Goal: Information Seeking & Learning: Learn about a topic

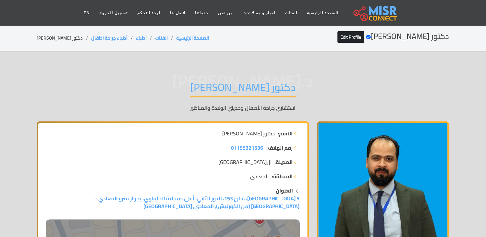
click at [65, 38] on li "دكتور [PERSON_NAME]" at bounding box center [64, 38] width 55 height 7
click at [64, 41] on li "دكتور [PERSON_NAME]" at bounding box center [64, 38] width 55 height 7
click at [64, 41] on li "دكتور عبدالرحمن السبع" at bounding box center [64, 38] width 55 height 7
click at [64, 40] on li "دكتور عبدالرحمن السبع" at bounding box center [64, 38] width 55 height 7
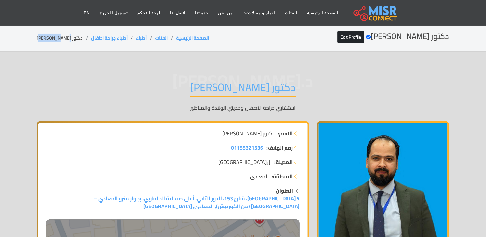
click at [64, 40] on li "دكتور عبدالرحمن السبع" at bounding box center [64, 38] width 55 height 7
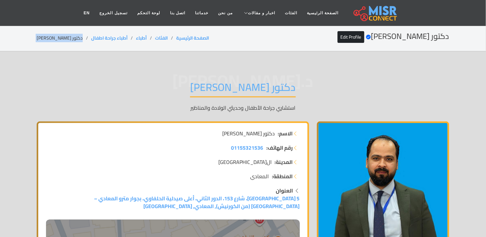
copy main "دكتور عبدالرحمن السبع"
copy ol "أطباء جراحة اطفال"
drag, startPoint x: 129, startPoint y: 35, endPoint x: 85, endPoint y: 36, distance: 44.1
click at [85, 36] on ol "الصفحة الرئيسية الفئات أطباء أطباء جراحة اطفال دكتور عبدالرحمن السبع" at bounding box center [123, 38] width 172 height 7
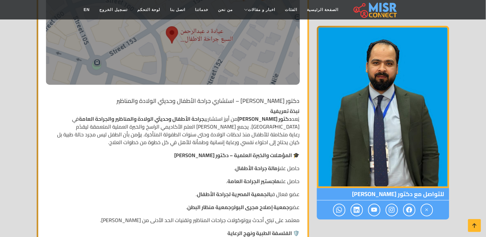
scroll to position [288, 0]
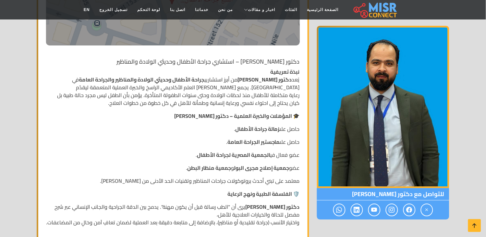
drag, startPoint x: 488, startPoint y: 72, endPoint x: 492, endPoint y: 129, distance: 57.3
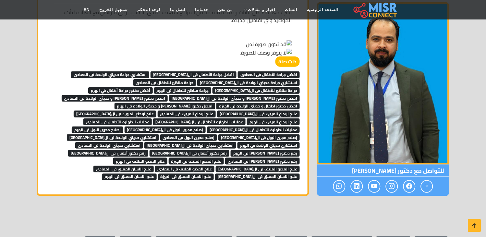
scroll to position [1200, 0]
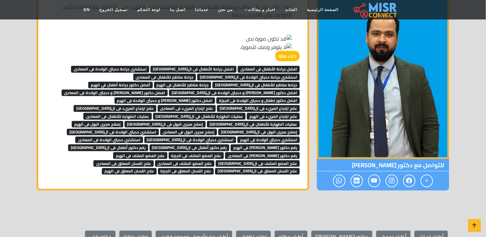
scroll to position [1200, 0]
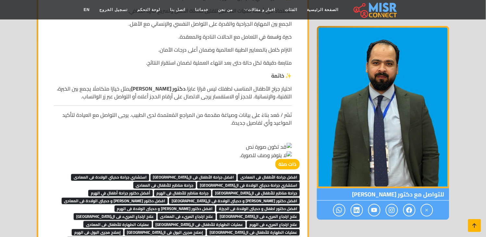
click at [473, 226] on icon at bounding box center [474, 225] width 9 height 9
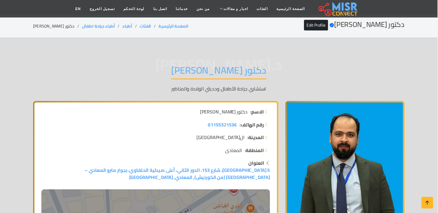
scroll to position [0, 0]
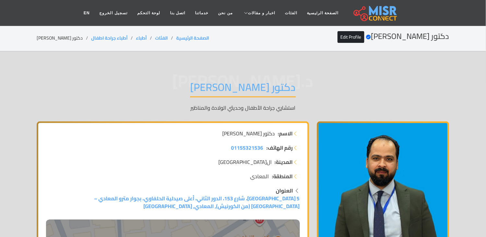
click at [68, 36] on li "دكتور عبدالرحمن السبع" at bounding box center [64, 38] width 55 height 7
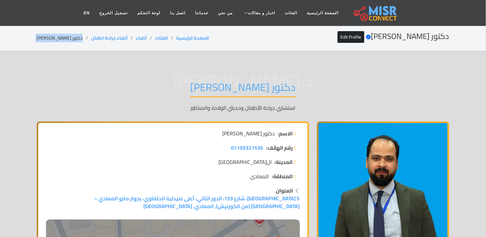
click at [68, 36] on li "دكتور عبدالرحمن السبع" at bounding box center [64, 38] width 55 height 7
copy main "دكتور عبدالرحمن السبع"
drag, startPoint x: 127, startPoint y: 37, endPoint x: 89, endPoint y: 38, distance: 38.3
click at [91, 38] on li "أطباء جراحة اطفال" at bounding box center [113, 38] width 45 height 7
click at [91, 38] on link "أطباء جراحة اطفال" at bounding box center [109, 38] width 36 height 8
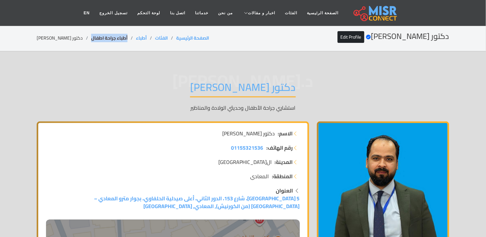
copy link "أطباء جراحة اطفال"
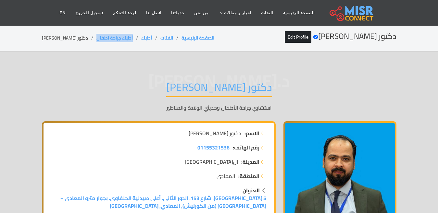
copy link "أطباء جراحة اطفال"
click at [57, 37] on li "دكتور عبدالرحمن السبع" at bounding box center [69, 38] width 55 height 7
copy main "دكتور عبدالرحمن السبع"
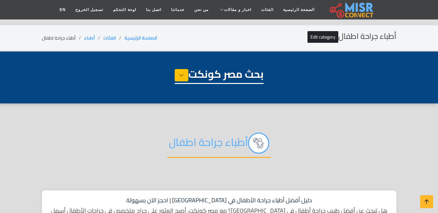
select select "*****"
select select "**********"
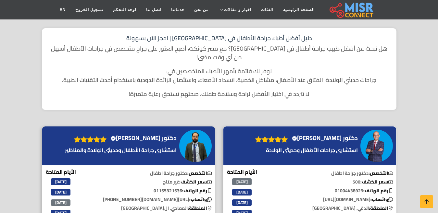
click at [341, 135] on h4 "دكتور رضا القاضي Verified account" at bounding box center [325, 138] width 66 height 7
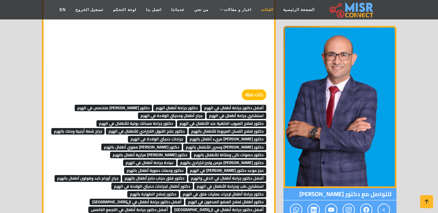
scroll to position [1879, 0]
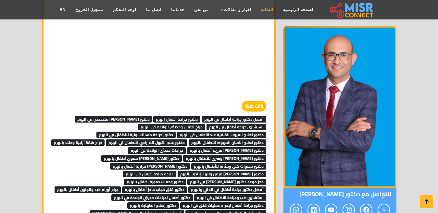
click at [261, 8] on link "الفئات" at bounding box center [267, 10] width 22 height 12
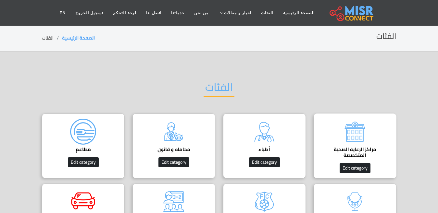
click at [345, 138] on img at bounding box center [355, 132] width 26 height 26
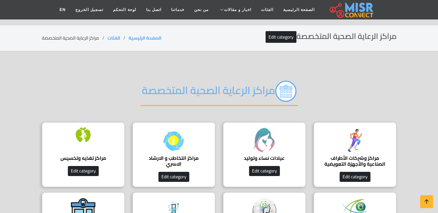
scroll to position [97, 0]
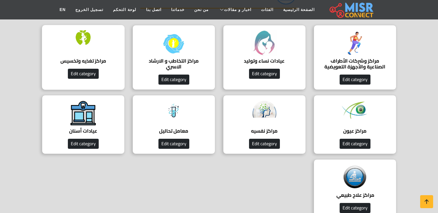
click at [94, 52] on div "مراكز تغذيه وتخسيس دليل مراكز تغذيه وتخسيس Edit category" at bounding box center [83, 57] width 83 height 65
click at [350, 124] on div at bounding box center [355, 113] width 26 height 26
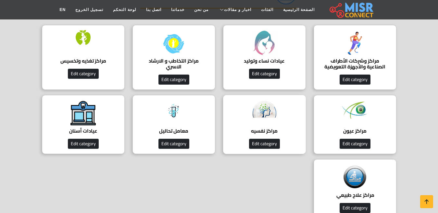
click at [258, 115] on img at bounding box center [264, 109] width 26 height 18
click at [163, 115] on img at bounding box center [174, 110] width 26 height 21
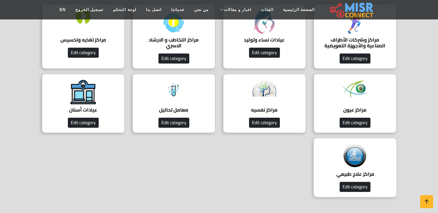
scroll to position [130, 0]
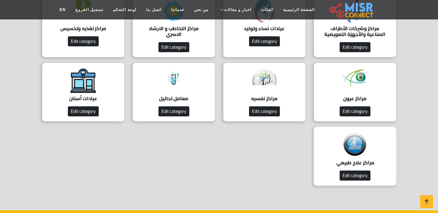
click at [354, 151] on img at bounding box center [355, 145] width 26 height 26
click at [357, 149] on img at bounding box center [355, 145] width 26 height 26
click at [354, 151] on img at bounding box center [355, 145] width 26 height 26
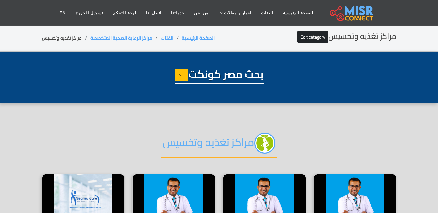
select select "**********"
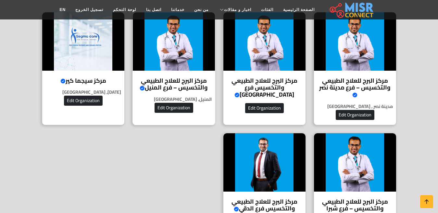
scroll to position [130, 0]
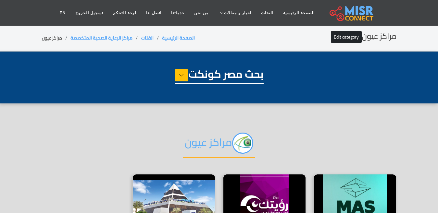
select select "**********"
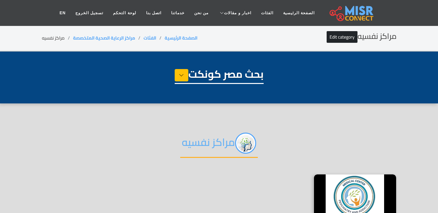
select select "**********"
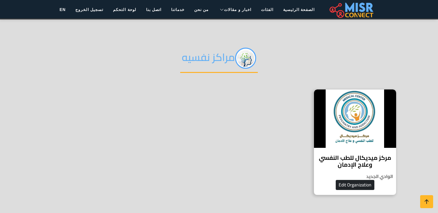
scroll to position [162, 0]
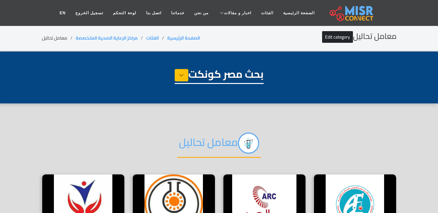
select select "**********"
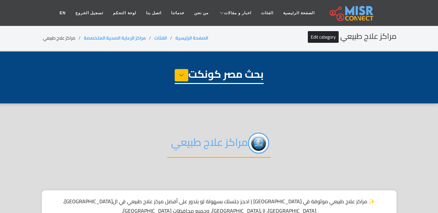
select select "**********"
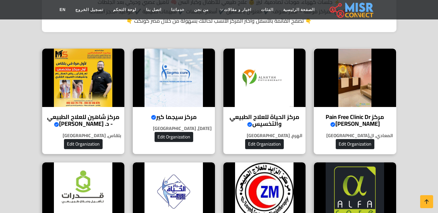
scroll to position [227, 0]
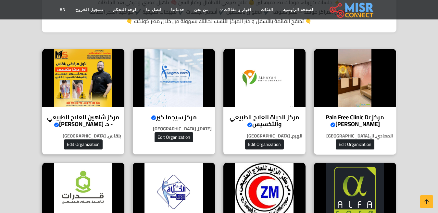
click at [356, 114] on h4 "مركز Pain Free Clinic Dr Abdelrahman Verified account" at bounding box center [355, 121] width 72 height 14
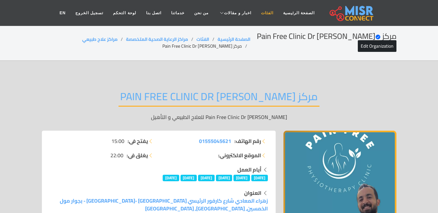
click at [263, 14] on link "الفئات" at bounding box center [267, 13] width 22 height 12
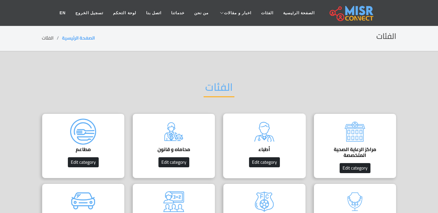
click at [273, 128] on img at bounding box center [264, 132] width 26 height 26
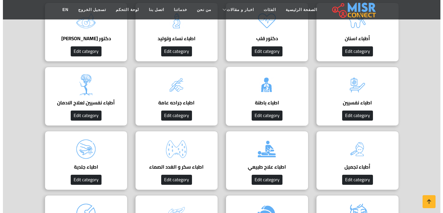
scroll to position [324, 0]
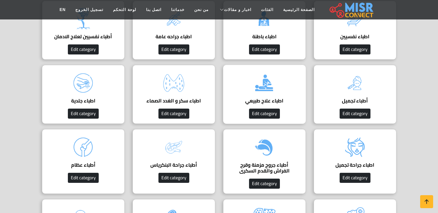
click at [270, 93] on img at bounding box center [264, 83] width 26 height 26
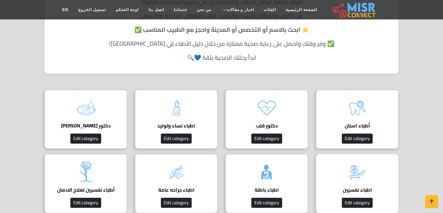
scroll to position [162, 0]
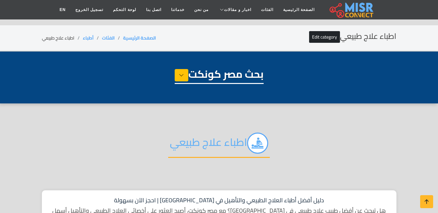
select select "*****"
select select "**********"
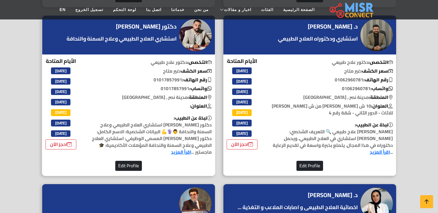
scroll to position [584, 0]
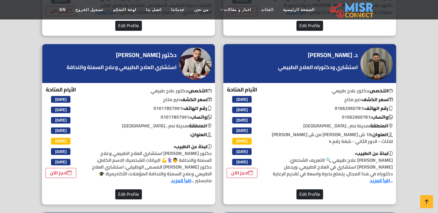
click at [164, 52] on h4 "دكتور محمود هريدي" at bounding box center [146, 55] width 61 height 7
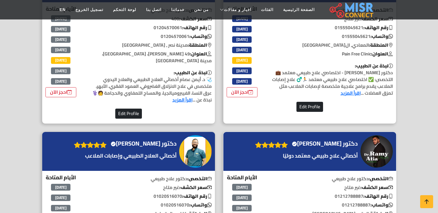
scroll to position [324, 0]
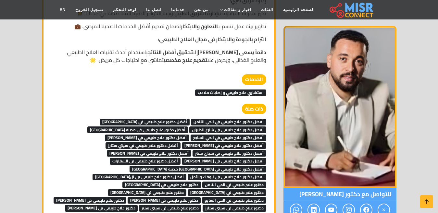
scroll to position [811, 0]
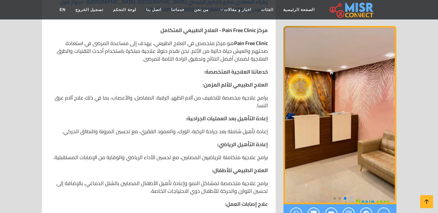
scroll to position [292, 0]
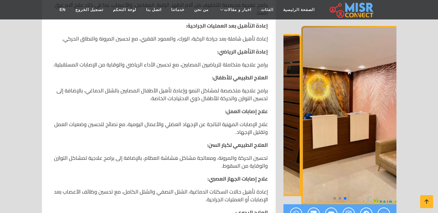
click at [377, 133] on img "1 / 3" at bounding box center [357, 115] width 113 height 178
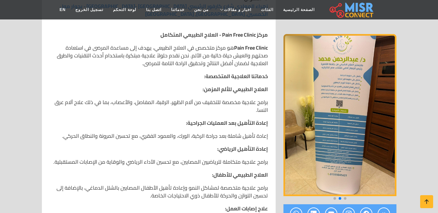
scroll to position [130, 0]
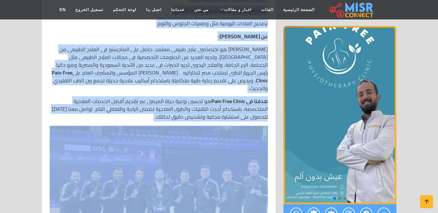
drag, startPoint x: 269, startPoint y: 92, endPoint x: 230, endPoint y: 127, distance: 52.6
click at [230, 127] on div "مركز Pain Free Clinic - العلاج الطبيعي المتكامل Pain Free Clinic هو مركز متخصص …" at bounding box center [159, 33] width 226 height 1207
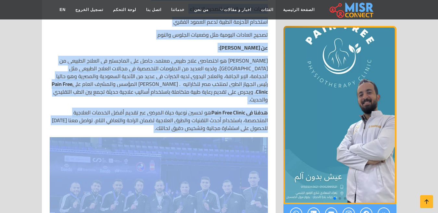
copy div "مركز Pain Free Clinic - العلاج الطبيعي المتكامل Pain Free Clinic هو مركز متخصص …"
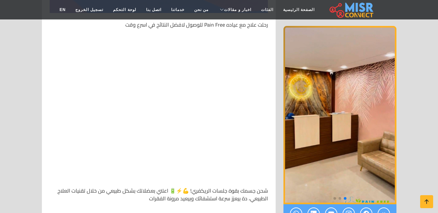
scroll to position [1038, 0]
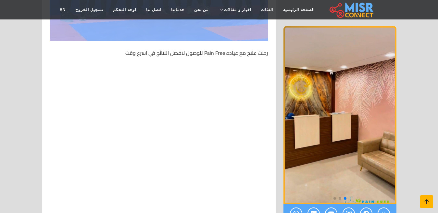
click at [424, 203] on icon at bounding box center [426, 201] width 9 height 9
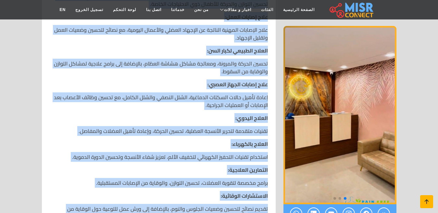
scroll to position [195, 0]
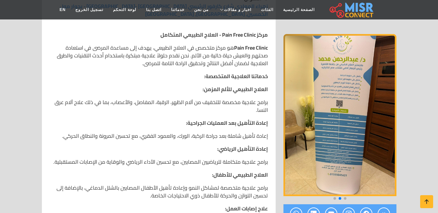
click at [423, 197] on icon at bounding box center [426, 201] width 9 height 9
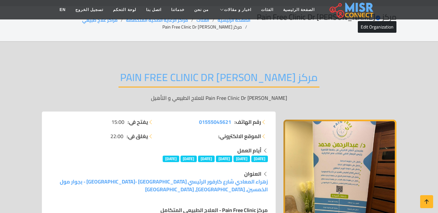
scroll to position [0, 0]
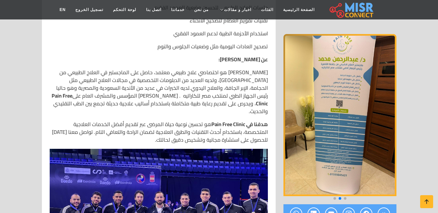
scroll to position [944, 0]
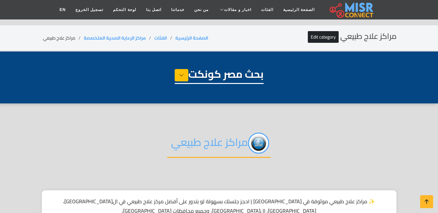
select select "**********"
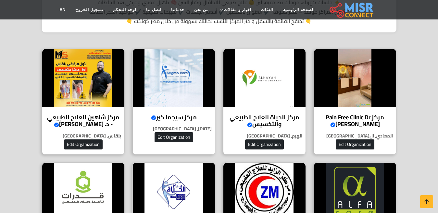
scroll to position [227, 0]
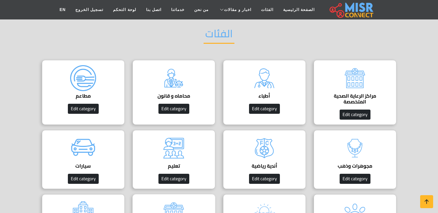
scroll to position [65, 0]
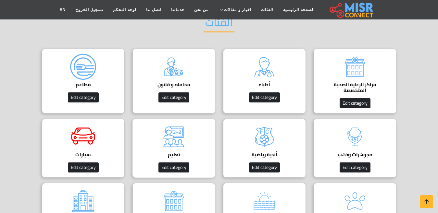
click at [171, 144] on img at bounding box center [174, 137] width 26 height 26
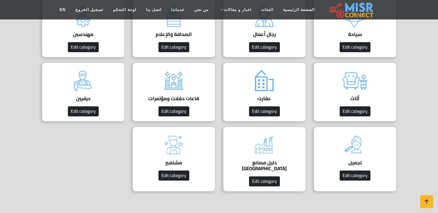
scroll to position [422, 0]
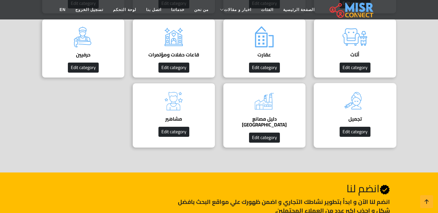
click at [356, 120] on h4 "تجميل" at bounding box center [354, 119] width 63 height 6
click at [253, 116] on h4 "دليل مصانع [GEOGRAPHIC_DATA]" at bounding box center [264, 122] width 63 height 12
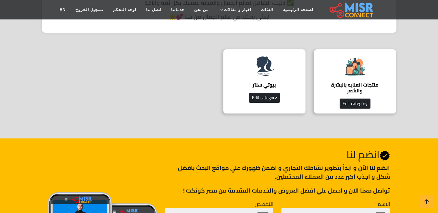
scroll to position [130, 0]
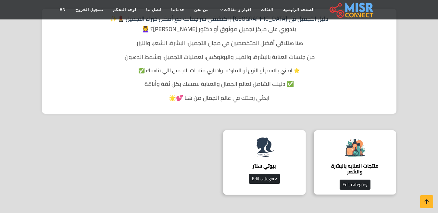
click at [269, 168] on h4 "بيوتي سنتر" at bounding box center [264, 166] width 63 height 6
click at [327, 162] on div "منتجات العنايه بالبشرة والشعر دليل شامل لمنتجات العنايه بالبشرة والشعر Edit cat…" at bounding box center [354, 162] width 83 height 65
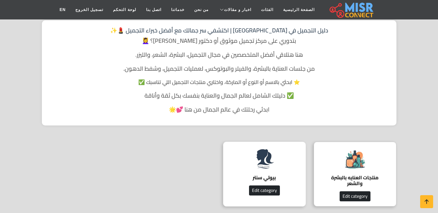
scroll to position [162, 0]
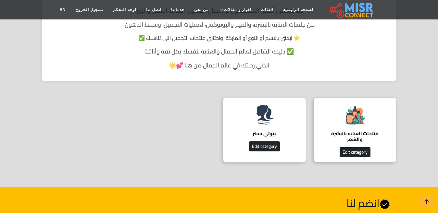
click at [264, 131] on h4 "بيوتي سنتر" at bounding box center [264, 134] width 63 height 6
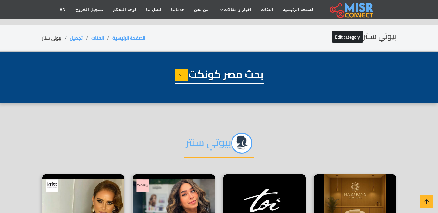
select select "**********"
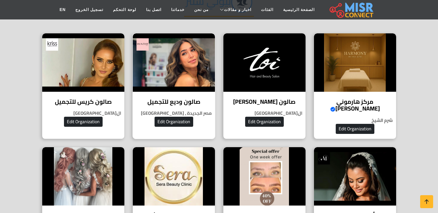
scroll to position [130, 0]
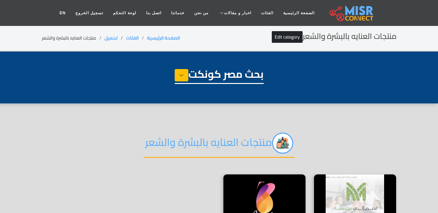
select select "**********"
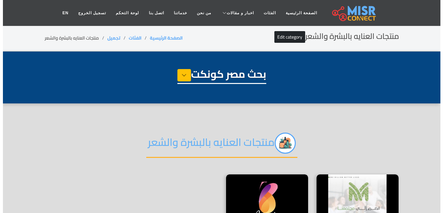
scroll to position [65, 0]
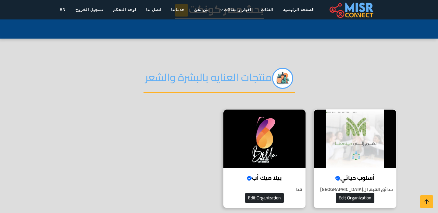
click at [349, 177] on h4 "أسلوب حياتي Verified account" at bounding box center [355, 178] width 72 height 7
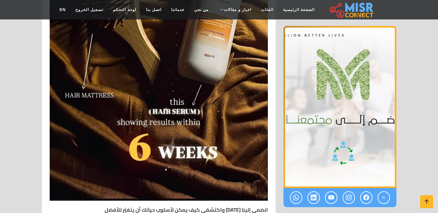
scroll to position [3199, 0]
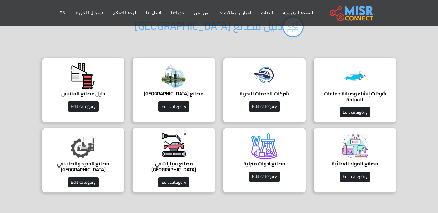
scroll to position [65, 0]
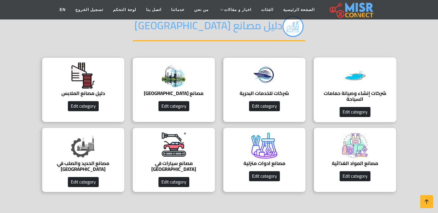
click at [355, 81] on img at bounding box center [355, 76] width 26 height 26
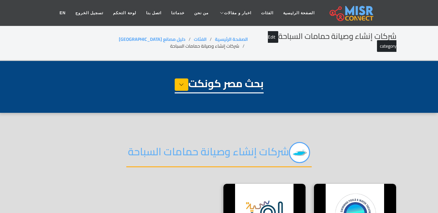
select select "**********"
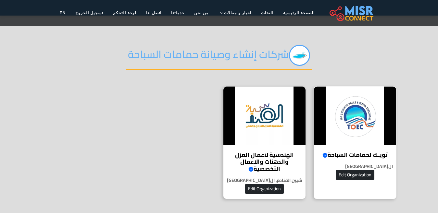
scroll to position [97, 0]
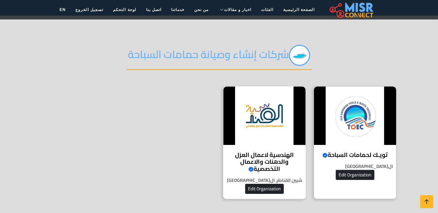
click at [278, 151] on h4 "الهندسية لاعمال العزل والدهنات والاعمال التخصصية Verified account" at bounding box center [264, 161] width 72 height 21
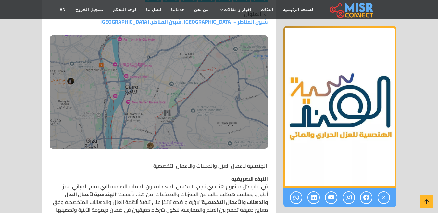
scroll to position [227, 0]
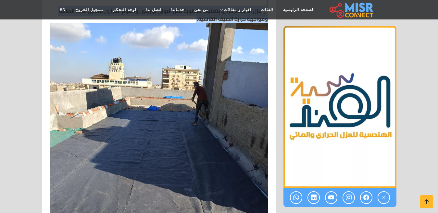
drag, startPoint x: 266, startPoint y: 119, endPoint x: 217, endPoint y: 199, distance: 93.2
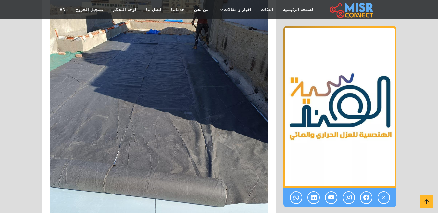
click at [217, 199] on img at bounding box center [159, 91] width 218 height 290
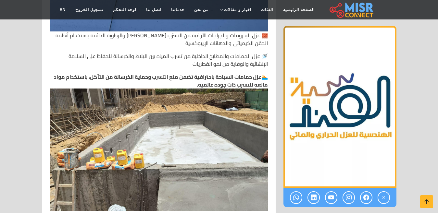
scroll to position [1622, 0]
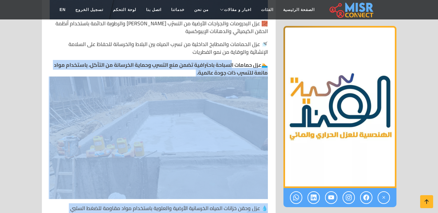
drag, startPoint x: 253, startPoint y: 128, endPoint x: 232, endPoint y: 52, distance: 78.5
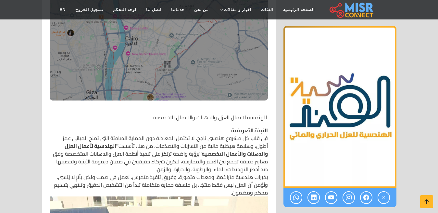
scroll to position [292, 0]
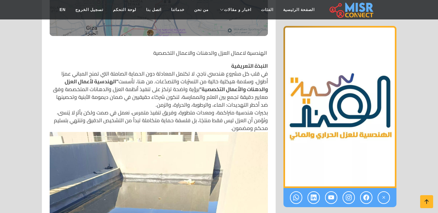
click at [267, 51] on strong at bounding box center [267, 53] width 1 height 10
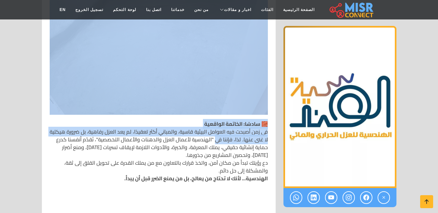
scroll to position [2466, 0]
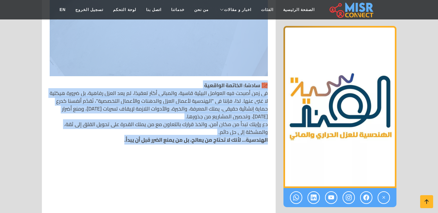
drag, startPoint x: 267, startPoint y: 51, endPoint x: 111, endPoint y: 109, distance: 166.6
copy div "الهندسية لاعمال العزل والدهنات والاعمال التخصصية النبذة التعريفية في قلب كل مشر…"
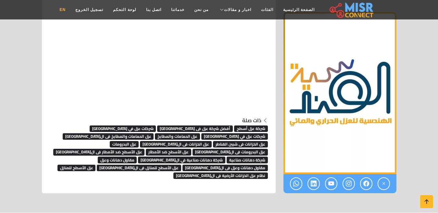
scroll to position [3569, 0]
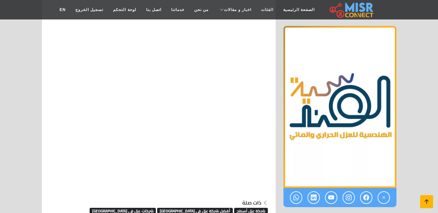
click at [421, 200] on link at bounding box center [426, 201] width 13 height 13
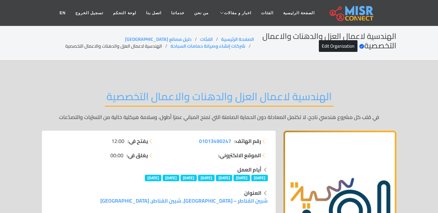
drag, startPoint x: 143, startPoint y: 37, endPoint x: 62, endPoint y: 36, distance: 80.5
click at [62, 36] on ol "الصفحة الرئيسية الفئات دليل مصانع مصر شركات إنشاء وصيانة حمامات السباحة الهندسي…" at bounding box center [148, 43] width 212 height 14
copy link "شركات إنشاء وصيانة حمامات السباحة"
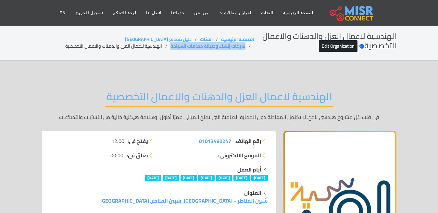
drag, startPoint x: 141, startPoint y: 37, endPoint x: 54, endPoint y: 33, distance: 87.7
click at [54, 33] on div "الهندسية لاعمال العزل والدهنات والاعمال التخصصية Verified account Edit Organiza…" at bounding box center [219, 43] width 354 height 22
drag, startPoint x: 140, startPoint y: 41, endPoint x: 66, endPoint y: 45, distance: 74.1
click at [66, 45] on ol "الصفحة الرئيسية الفئات دليل مصانع مصر شركات إنشاء وصيانة حمامات السباحة الهندسي…" at bounding box center [148, 43] width 212 height 14
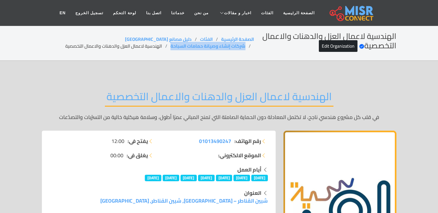
click at [66, 45] on ol "الصفحة الرئيسية الفئات دليل مصانع مصر شركات إنشاء وصيانة حمامات السباحة الهندسي…" at bounding box center [148, 43] width 212 height 14
copy link "شركات إنشاء وصيانة حمامات السباحة"
drag, startPoint x: 142, startPoint y: 37, endPoint x: 65, endPoint y: 34, distance: 77.6
click at [65, 34] on div "الهندسية لاعمال العزل والدهنات والاعمال التخصصية Verified account Edit Organiza…" at bounding box center [219, 43] width 354 height 22
click at [155, 46] on li "الهندسية لاعمال العزل والدهنات والاعمال التخصصية" at bounding box center [117, 46] width 105 height 7
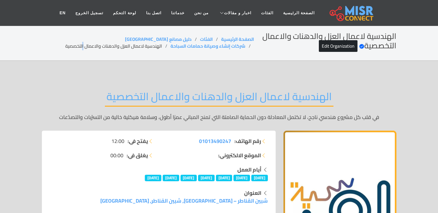
click at [155, 46] on li "الهندسية لاعمال العزل والدهنات والاعمال التخصصية" at bounding box center [117, 46] width 105 height 7
copy main "الهندسية لاعمال العزل والدهنات والاعمال التخصصية"
drag, startPoint x: 140, startPoint y: 38, endPoint x: 59, endPoint y: 40, distance: 81.5
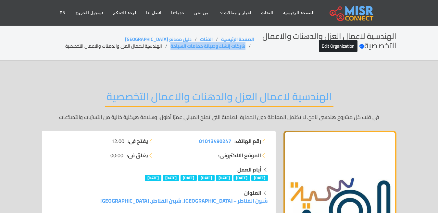
click at [59, 40] on ol "الصفحة الرئيسية الفئات دليل مصانع مصر شركات إنشاء وصيانة حمامات السباحة الهندسي…" at bounding box center [148, 43] width 212 height 14
copy link "شركات إنشاء وصيانة حمامات السباحة"
click at [145, 48] on li "الهندسية لاعمال العزل والدهنات والاعمال التخصصية" at bounding box center [117, 46] width 105 height 7
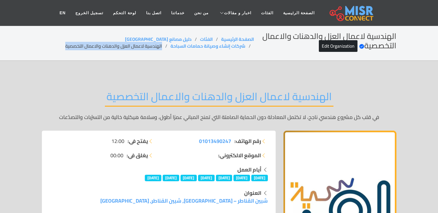
click at [145, 48] on li "الهندسية لاعمال العزل والدهنات والاعمال التخصصية" at bounding box center [117, 46] width 105 height 7
copy main "الهندسية لاعمال العزل والدهنات والاعمال التخصصية"
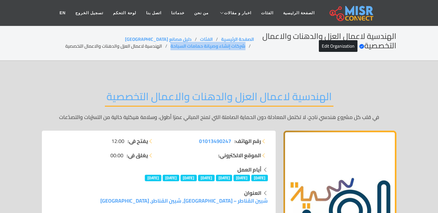
copy link "شركات إنشاء وصيانة حمامات السباحة"
drag, startPoint x: 144, startPoint y: 36, endPoint x: 64, endPoint y: 44, distance: 79.9
click at [64, 44] on ol "الصفحة الرئيسية الفئات دليل مصانع مصر شركات إنشاء وصيانة حمامات السباحة الهندسي…" at bounding box center [148, 43] width 212 height 14
click at [170, 46] on li "الهندسية لاعمال العزل والدهنات والاعمال التخصصية" at bounding box center [117, 46] width 105 height 7
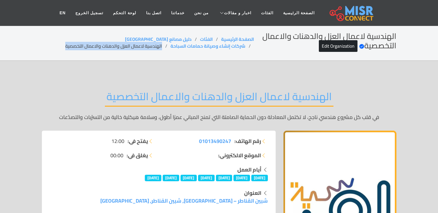
click at [170, 46] on li "الهندسية لاعمال العزل والدهنات والاعمال التخصصية" at bounding box center [117, 46] width 105 height 7
copy main "الهندسية لاعمال العزل والدهنات والاعمال التخصصية"
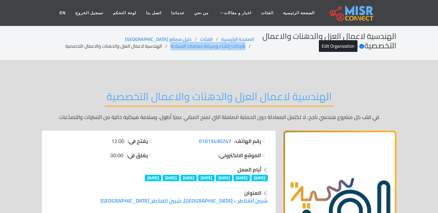
drag, startPoint x: 142, startPoint y: 34, endPoint x: 59, endPoint y: 40, distance: 82.6
click at [59, 40] on div "الهندسية لاعمال العزل والدهنات والاعمال التخصصية Verified account Edit Organiza…" at bounding box center [219, 43] width 354 height 22
click at [59, 40] on ol "الصفحة الرئيسية الفئات دليل مصانع مصر شركات إنشاء وصيانة حمامات السباحة الهندسي…" at bounding box center [148, 43] width 212 height 14
click at [148, 49] on li "الهندسية لاعمال العزل والدهنات والاعمال التخصصية" at bounding box center [117, 46] width 105 height 7
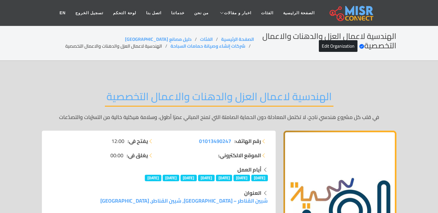
click at [148, 49] on li "الهندسية لاعمال العزل والدهنات والاعمال التخصصية" at bounding box center [117, 46] width 105 height 7
click at [148, 46] on li "الهندسية لاعمال العزل والدهنات والاعمال التخصصية" at bounding box center [117, 46] width 105 height 7
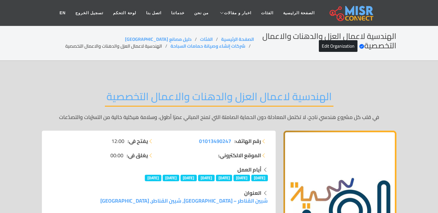
click at [148, 46] on li "الهندسية لاعمال العزل والدهنات والاعمال التخصصية" at bounding box center [117, 46] width 105 height 7
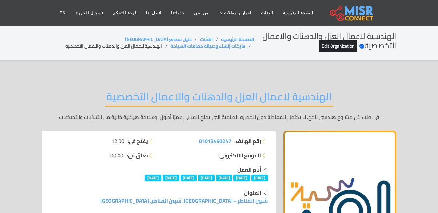
click at [148, 46] on li "الهندسية لاعمال العزل والدهنات والاعمال التخصصية" at bounding box center [117, 46] width 105 height 7
click at [166, 48] on li "الهندسية لاعمال العزل والدهنات والاعمال التخصصية" at bounding box center [117, 46] width 105 height 7
click at [163, 47] on li "الهندسية لاعمال العزل والدهنات والاعمال التخصصية" at bounding box center [117, 46] width 105 height 7
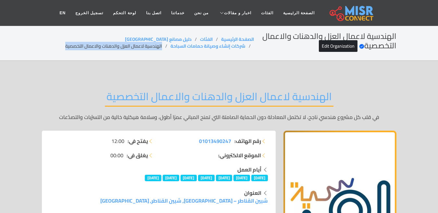
click at [163, 47] on li "الهندسية لاعمال العزل والدهنات والاعمال التخصصية" at bounding box center [117, 46] width 105 height 7
copy main "الهندسية لاعمال العزل والدهنات والاعمال التخصصية"
click at [170, 43] on li "شركات إنشاء وصيانة حمامات السباحة" at bounding box center [211, 46] width 83 height 7
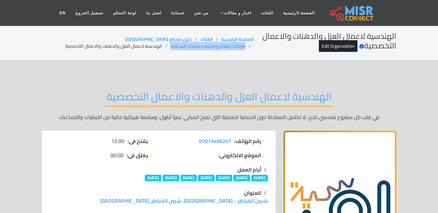
drag, startPoint x: 141, startPoint y: 37, endPoint x: 59, endPoint y: 39, distance: 82.1
click at [59, 39] on ol "الصفحة الرئيسية الفئات دليل مصانع مصر شركات إنشاء وصيانة حمامات السباحة الهندسي…" at bounding box center [148, 43] width 212 height 14
click at [170, 48] on li "الهندسية لاعمال العزل والدهنات والاعمال التخصصية" at bounding box center [117, 46] width 105 height 7
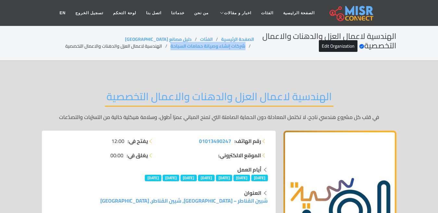
drag, startPoint x: 143, startPoint y: 37, endPoint x: 59, endPoint y: 39, distance: 83.7
click at [59, 39] on ol "الصفحة الرئيسية الفئات دليل مصانع مصر شركات إنشاء وصيانة حمامات السباحة الهندسي…" at bounding box center [148, 43] width 212 height 14
click at [156, 51] on div "الهندسية لاعمال العزل والدهنات والاعمال التخصصية Verified account Edit Organiza…" at bounding box center [219, 43] width 354 height 22
click at [154, 46] on li "الهندسية لاعمال العزل والدهنات والاعمال التخصصية" at bounding box center [117, 46] width 105 height 7
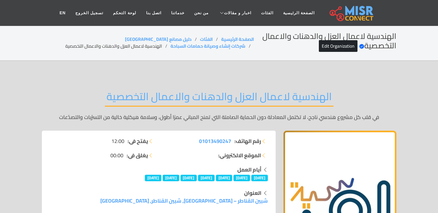
click at [154, 46] on li "الهندسية لاعمال العزل والدهنات والاعمال التخصصية" at bounding box center [117, 46] width 105 height 7
click at [142, 35] on div "الهندسية لاعمال العزل والدهنات والاعمال التخصصية Verified account Edit Organiza…" at bounding box center [219, 43] width 354 height 22
drag, startPoint x: 142, startPoint y: 35, endPoint x: 56, endPoint y: 38, distance: 86.4
click at [56, 38] on div "الهندسية لاعمال العزل والدهنات والاعمال التخصصية Verified account Edit Organiza…" at bounding box center [219, 43] width 354 height 22
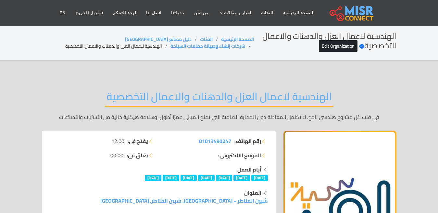
click at [150, 48] on li "الهندسية لاعمال العزل والدهنات والاعمال التخصصية" at bounding box center [117, 46] width 105 height 7
drag, startPoint x: 140, startPoint y: 37, endPoint x: 60, endPoint y: 37, distance: 79.8
click at [60, 37] on ol "الصفحة الرئيسية الفئات دليل مصانع مصر شركات إنشاء وصيانة حمامات السباحة الهندسي…" at bounding box center [148, 43] width 212 height 14
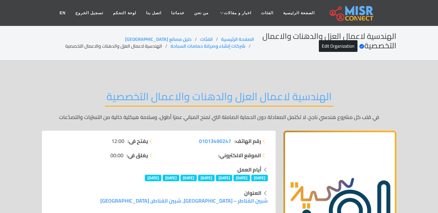
click at [170, 47] on li "الهندسية لاعمال العزل والدهنات والاعمال التخصصية" at bounding box center [117, 46] width 105 height 7
drag, startPoint x: 141, startPoint y: 37, endPoint x: 61, endPoint y: 42, distance: 80.6
click at [61, 42] on ol "الصفحة الرئيسية الفئات دليل مصانع مصر شركات إنشاء وصيانة حمامات السباحة الهندسي…" at bounding box center [148, 43] width 212 height 14
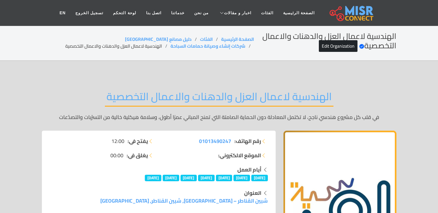
click at [170, 47] on li "الهندسية لاعمال العزل والدهنات والاعمال التخصصية" at bounding box center [117, 46] width 105 height 7
click at [170, 43] on li "الهندسية لاعمال العزل والدهنات والاعمال التخصصية" at bounding box center [117, 46] width 105 height 7
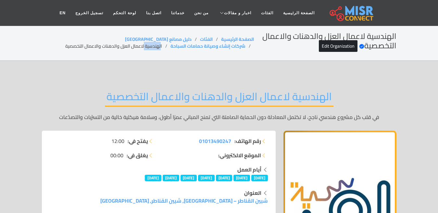
click at [170, 45] on li "الهندسية لاعمال العزل والدهنات والاعمال التخصصية" at bounding box center [117, 46] width 105 height 7
drag, startPoint x: 232, startPoint y: 46, endPoint x: 125, endPoint y: 51, distance: 107.8
click at [125, 51] on div "الهندسية لاعمال العزل والدهنات والاعمال التخصصية Verified account Edit Organiza…" at bounding box center [219, 43] width 354 height 22
click at [139, 49] on li "الهندسية لاعمال العزل والدهنات والاعمال التخصصية" at bounding box center [117, 46] width 105 height 7
click at [139, 47] on li "الهندسية لاعمال العزل والدهنات والاعمال التخصصية" at bounding box center [117, 46] width 105 height 7
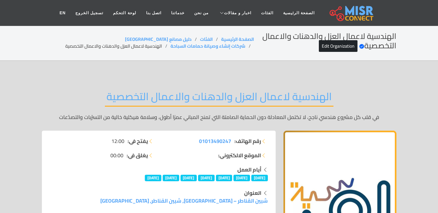
click at [139, 47] on li "الهندسية لاعمال العزل والدهنات والاعمال التخصصية" at bounding box center [117, 46] width 105 height 7
click at [134, 50] on div "الهندسية لاعمال العزل والدهنات والاعمال التخصصية Verified account Edit Organiza…" at bounding box center [219, 43] width 354 height 22
drag, startPoint x: 135, startPoint y: 46, endPoint x: 235, endPoint y: 44, distance: 100.3
click at [235, 44] on ol "الصفحة الرئيسية الفئات دليل مصانع مصر شركات إنشاء وصيانة حمامات السباحة الهندسي…" at bounding box center [148, 43] width 212 height 14
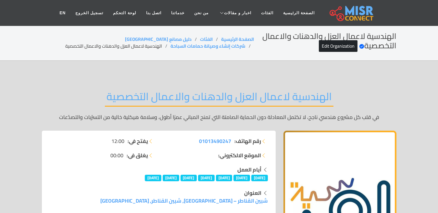
click at [170, 43] on li "شركات إنشاء وصيانة حمامات السباحة" at bounding box center [211, 46] width 83 height 7
drag, startPoint x: 141, startPoint y: 37, endPoint x: 63, endPoint y: 40, distance: 78.2
click at [63, 40] on ol "الصفحة الرئيسية الفئات دليل مصانع مصر شركات إنشاء وصيانة حمامات السباحة الهندسي…" at bounding box center [148, 43] width 212 height 14
click at [164, 47] on li "الهندسية لاعمال العزل والدهنات والاعمال التخصصية" at bounding box center [117, 46] width 105 height 7
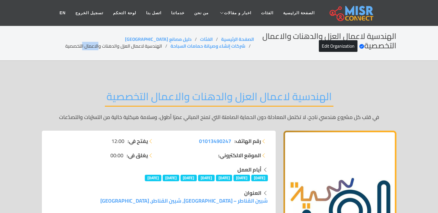
click at [164, 47] on li "الهندسية لاعمال العزل والدهنات والاعمال التخصصية" at bounding box center [117, 46] width 105 height 7
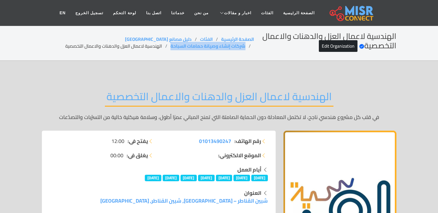
drag, startPoint x: 145, startPoint y: 40, endPoint x: 62, endPoint y: 39, distance: 82.7
click at [62, 39] on ol "الصفحة الرئيسية الفئات دليل مصانع مصر شركات إنشاء وصيانة حمامات السباحة الهندسي…" at bounding box center [148, 43] width 212 height 14
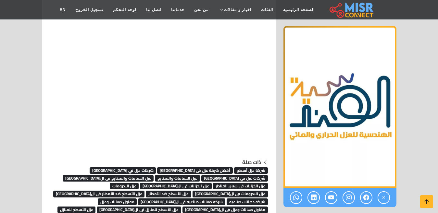
scroll to position [3673, 0]
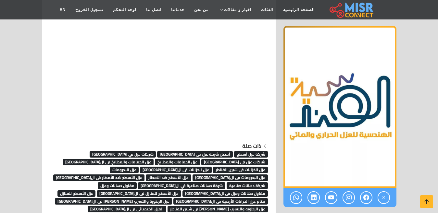
scroll to position [3608, 0]
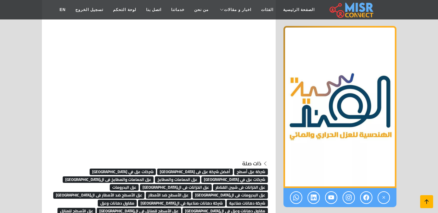
click at [420, 199] on link at bounding box center [426, 201] width 13 height 13
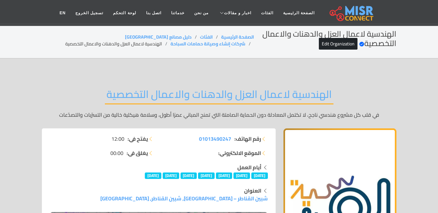
scroll to position [0, 0]
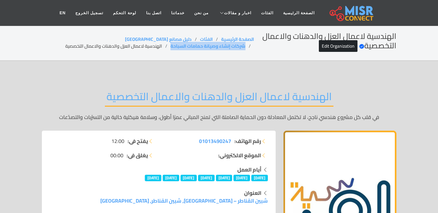
copy link "شركات إنشاء وصيانة حمامات السباحة"
drag, startPoint x: 142, startPoint y: 40, endPoint x: 62, endPoint y: 43, distance: 80.2
click at [62, 43] on ol "الصفحة الرئيسية الفئات دليل مصانع [GEOGRAPHIC_DATA] شركات إنشاء وصيانة حمامات ا…" at bounding box center [148, 43] width 212 height 14
click at [160, 47] on li "الهندسية لاعمال العزل والدهنات والاعمال التخصصية" at bounding box center [117, 46] width 105 height 7
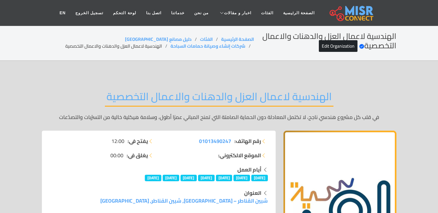
click at [160, 47] on li "الهندسية لاعمال العزل والدهنات والاعمال التخصصية" at bounding box center [117, 46] width 105 height 7
copy main "الهندسية لاعمال العزل والدهنات والاعمال التخصصية"
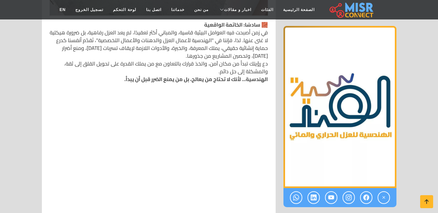
scroll to position [2595, 0]
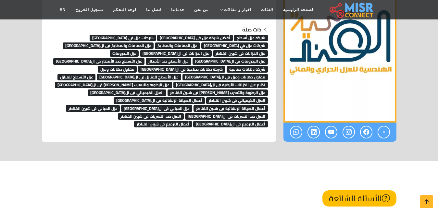
scroll to position [3666, 0]
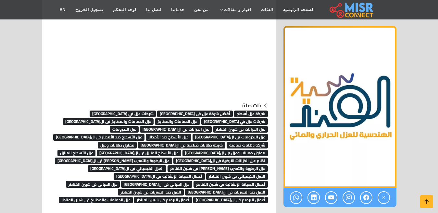
scroll to position [3536, 0]
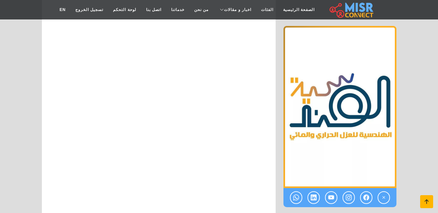
click at [432, 198] on link at bounding box center [426, 201] width 13 height 13
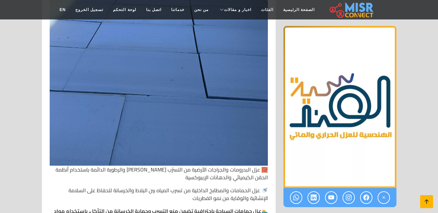
click at [423, 199] on icon at bounding box center [426, 201] width 9 height 9
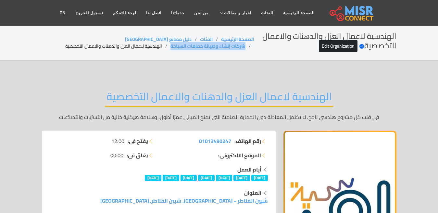
drag, startPoint x: 142, startPoint y: 38, endPoint x: 58, endPoint y: 39, distance: 84.0
click at [58, 39] on ol "الصفحة الرئيسية الفئات دليل مصانع مصر شركات إنشاء وصيانة حمامات السباحة الهندسي…" at bounding box center [148, 43] width 212 height 14
copy link "شركات إنشاء وصيانة حمامات السباحة"
click at [170, 48] on li "الهندسية لاعمال العزل والدهنات والاعمال التخصصية" at bounding box center [117, 46] width 105 height 7
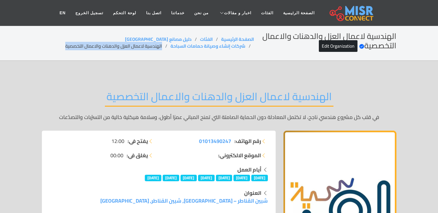
click at [170, 48] on li "الهندسية لاعمال العزل والدهنات والاعمال التخصصية" at bounding box center [117, 46] width 105 height 7
copy main "الهندسية لاعمال العزل والدهنات والاعمال التخصصية"
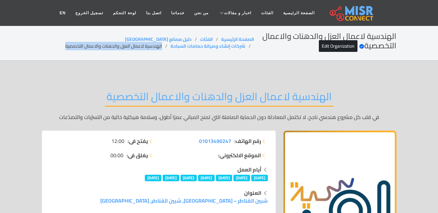
copy main "الهندسية لاعمال العزل والدهنات والاعمال التخصصية"
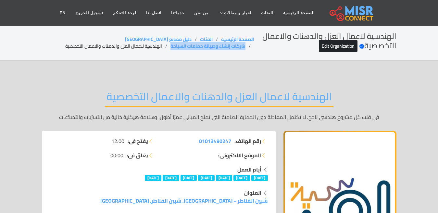
drag, startPoint x: 142, startPoint y: 38, endPoint x: 59, endPoint y: 39, distance: 83.7
click at [59, 39] on ol "الصفحة الرئيسية الفئات دليل مصانع مصر شركات إنشاء وصيانة حمامات السباحة الهندسي…" at bounding box center [148, 43] width 212 height 14
copy link "شركات إنشاء وصيانة حمامات السباحة"
click at [59, 39] on ol "الصفحة الرئيسية الفئات دليل مصانع مصر شركات إنشاء وصيانة حمامات السباحة الهندسي…" at bounding box center [148, 43] width 212 height 14
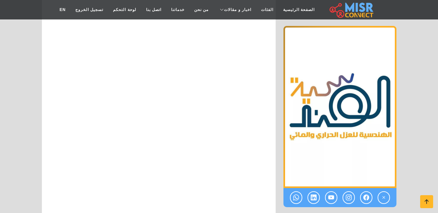
scroll to position [3536, 0]
click at [259, 8] on link "الفئات" at bounding box center [267, 10] width 22 height 12
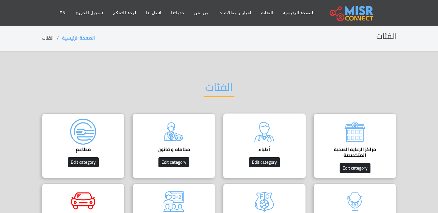
click at [277, 133] on div "أطباء دليل الأطباء في [GEOGRAPHIC_DATA] | اعرف أحسن دكاترة في جميع التخصصات Edi…" at bounding box center [264, 146] width 83 height 65
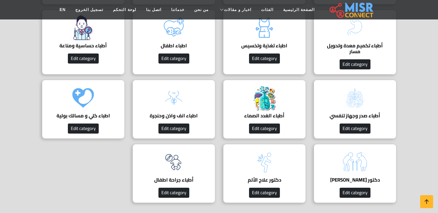
scroll to position [649, 0]
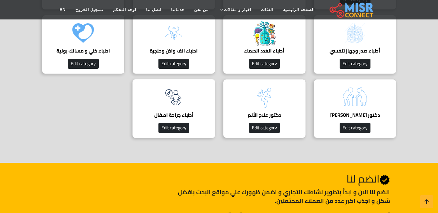
click at [184, 106] on img at bounding box center [174, 97] width 26 height 26
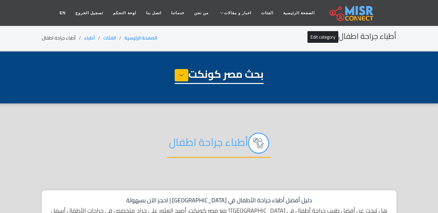
select select "*****"
select select "**********"
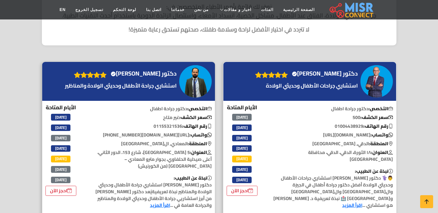
scroll to position [227, 0]
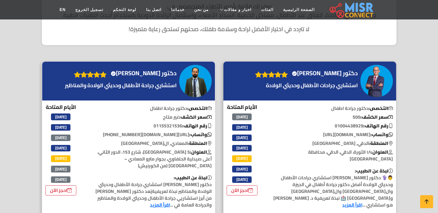
click at [152, 70] on h4 "دكتور عبدالرحمن السبع Verified account" at bounding box center [144, 73] width 66 height 7
